Goal: Navigation & Orientation: Find specific page/section

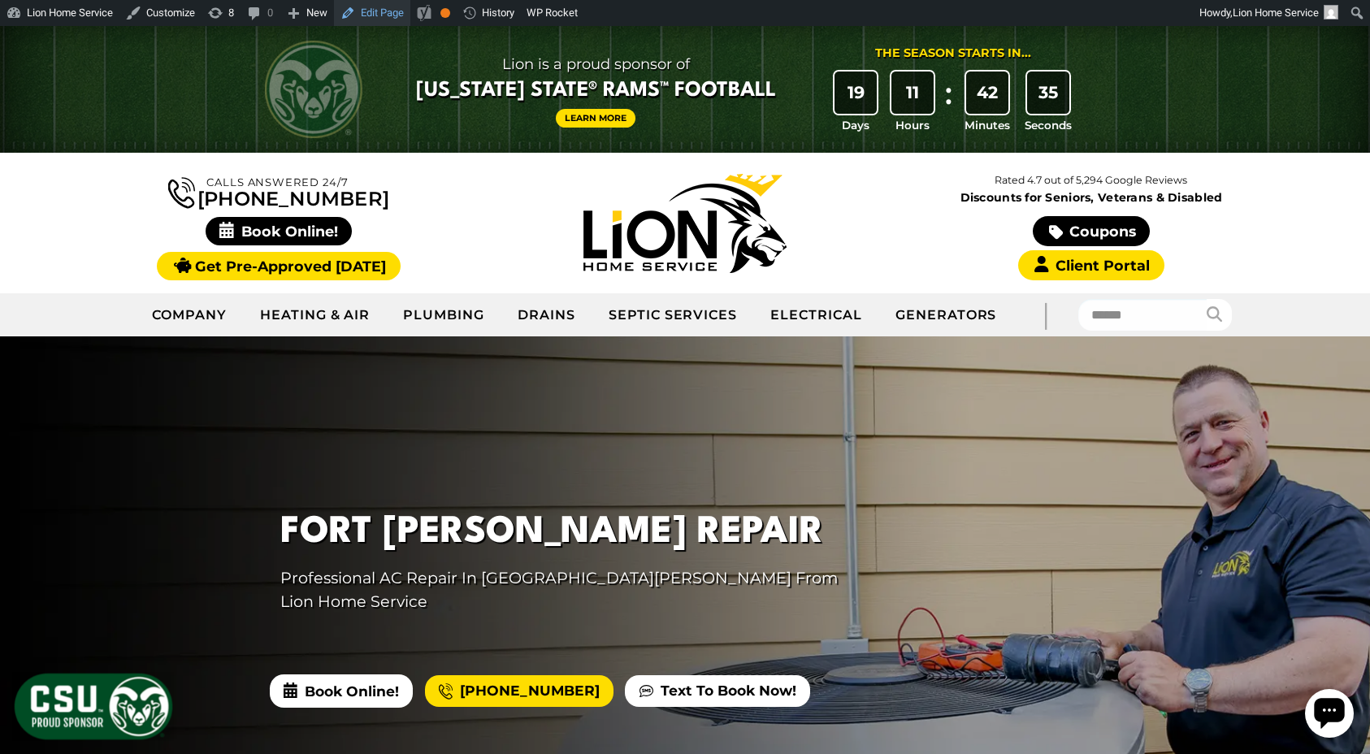
click at [382, 14] on link "Edit Page" at bounding box center [372, 13] width 76 height 26
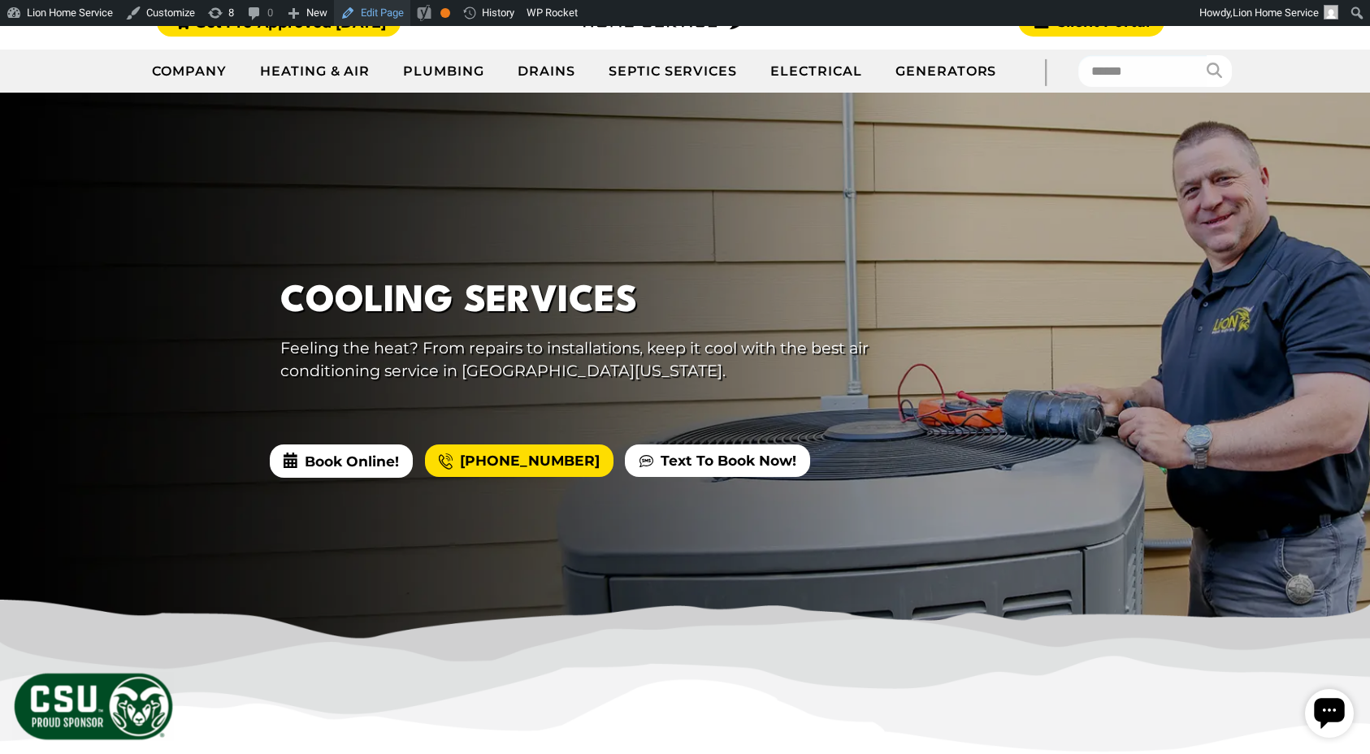
click at [401, 20] on link "Edit Page" at bounding box center [372, 13] width 76 height 26
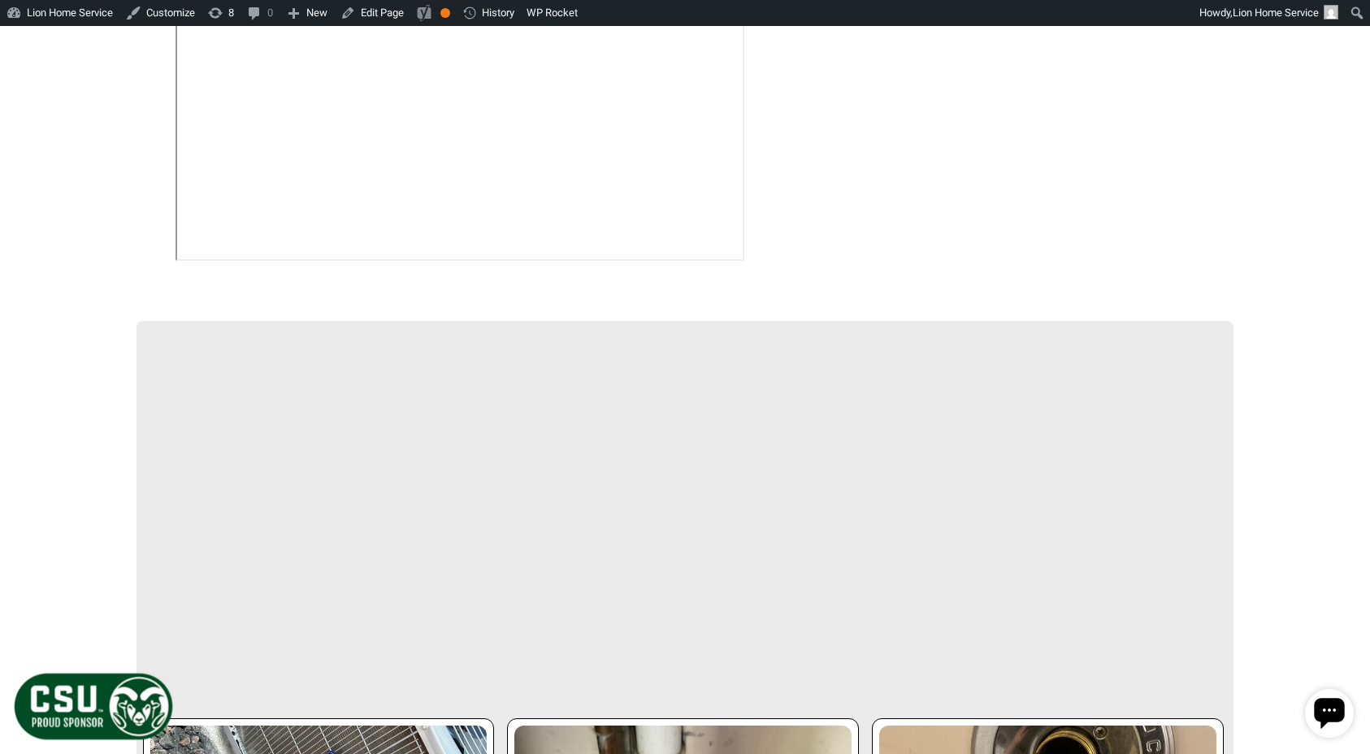
scroll to position [2614, 0]
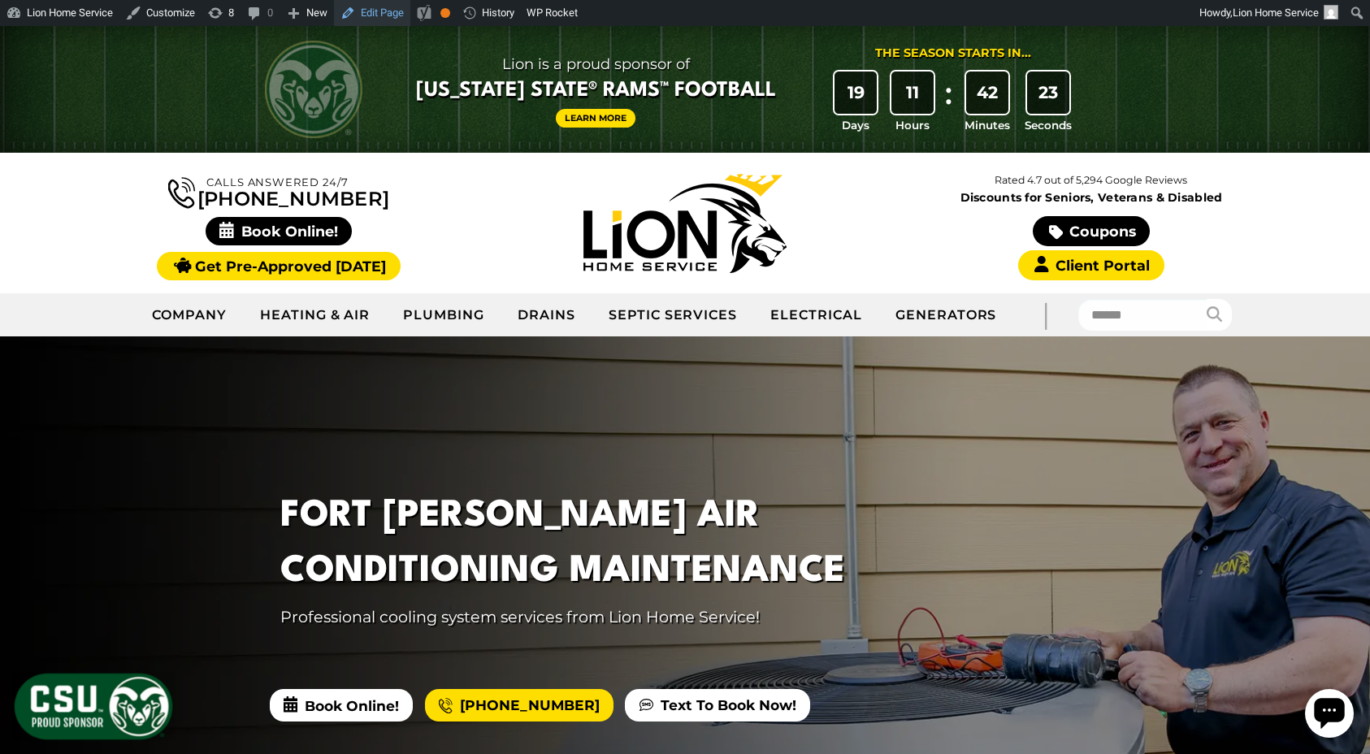
click at [366, 15] on link "Edit Page" at bounding box center [372, 13] width 76 height 26
click at [376, 15] on link "Edit Page" at bounding box center [372, 13] width 76 height 26
click at [372, 12] on link "Edit Page" at bounding box center [372, 13] width 76 height 26
